Goal: Use online tool/utility: Utilize a website feature to perform a specific function

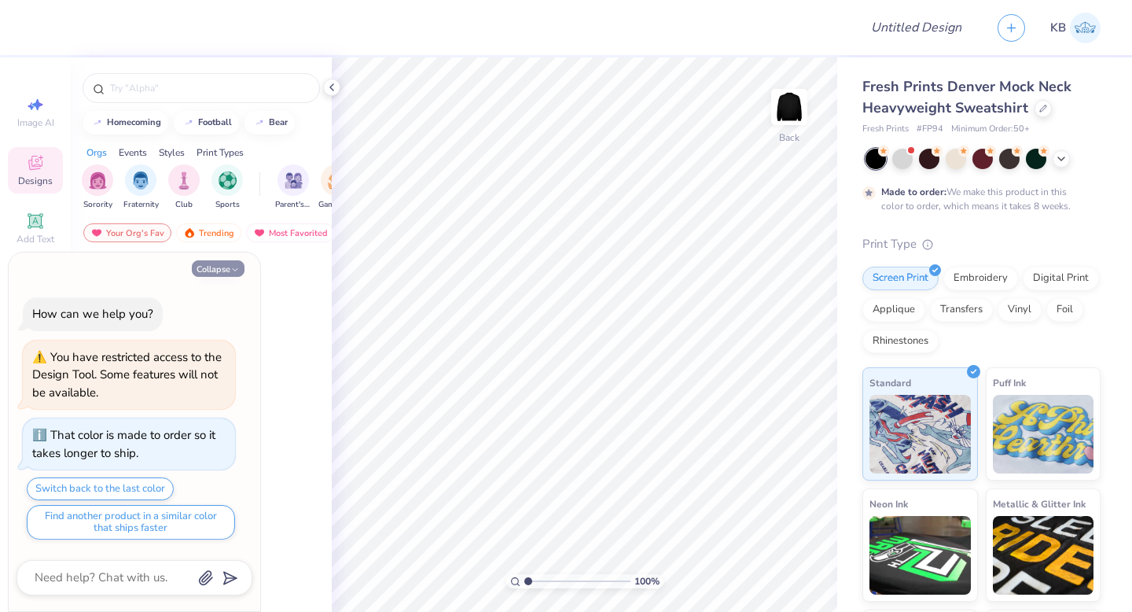
click at [214, 261] on button "Collapse" at bounding box center [218, 268] width 53 height 17
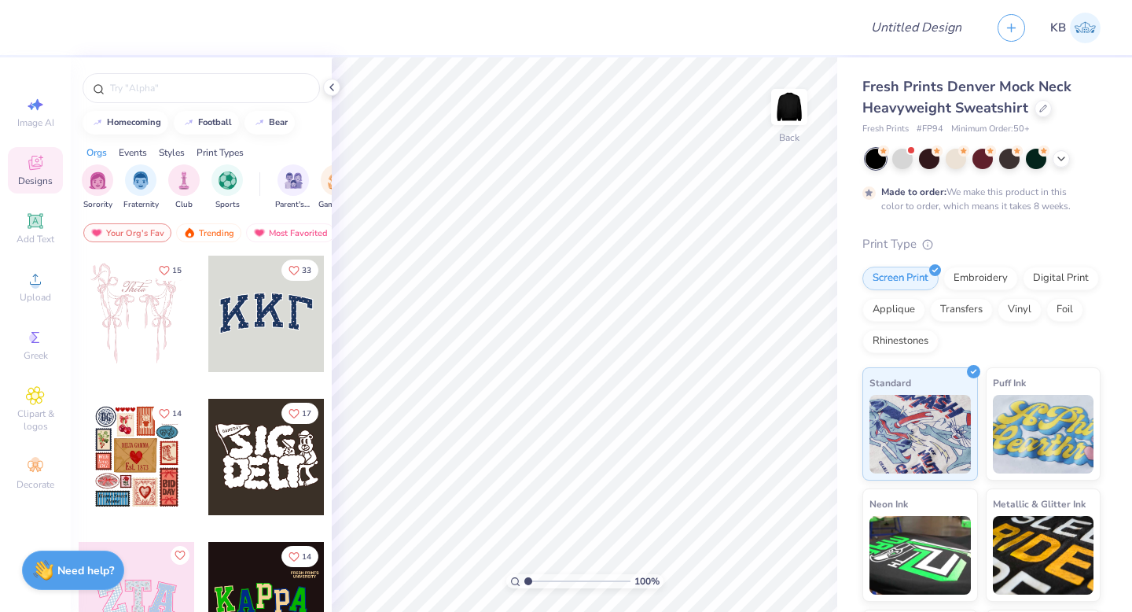
type textarea "x"
click at [325, 82] on icon at bounding box center [331, 87] width 13 height 13
